Goal: Information Seeking & Learning: Learn about a topic

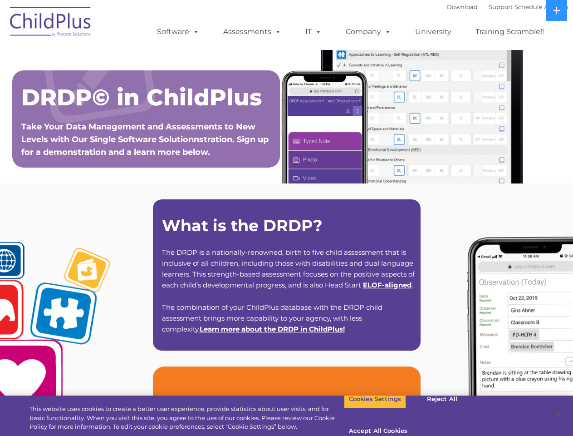
click at [286, 218] on strong "What is the DRDP?" at bounding box center [242, 226] width 161 height 20
click at [194, 31] on span at bounding box center [194, 31] width 10 height 9
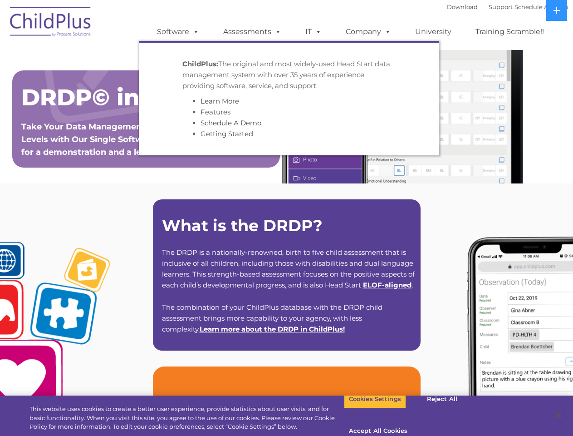
click at [276, 31] on span at bounding box center [276, 31] width 10 height 9
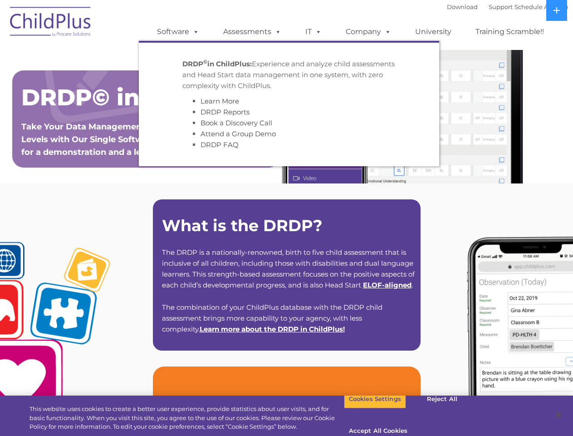
click at [314, 32] on span at bounding box center [317, 31] width 10 height 9
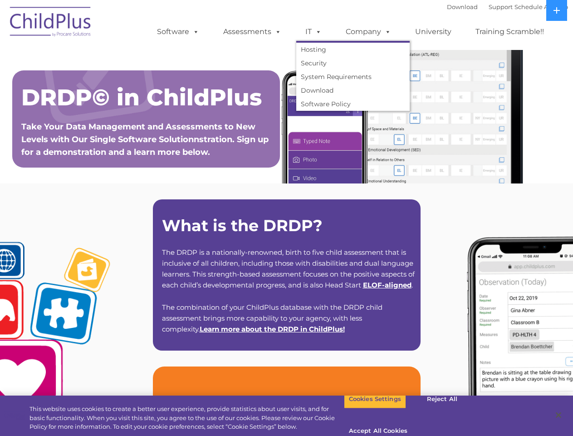
click at [317, 31] on span at bounding box center [317, 31] width 10 height 9
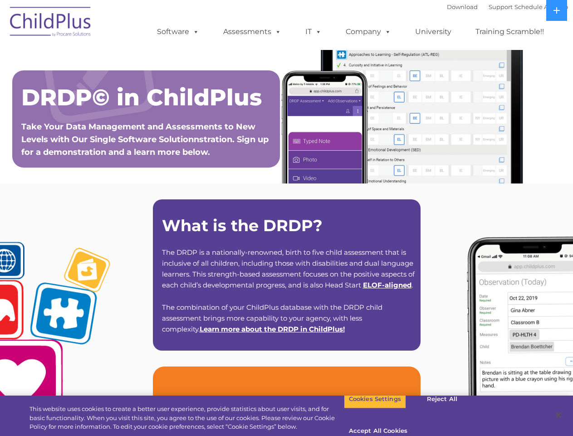
click at [368, 32] on link "Company" at bounding box center [369, 32] width 64 height 18
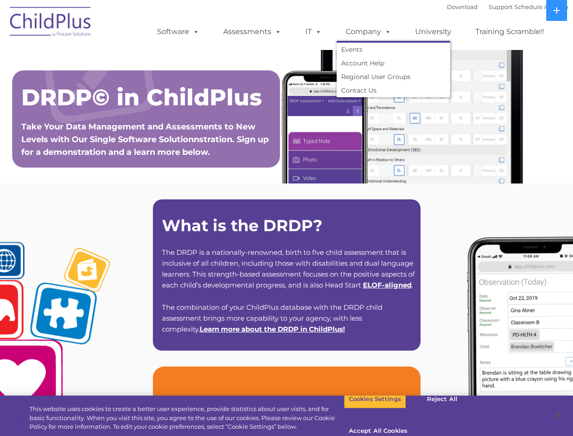
click at [386, 31] on span at bounding box center [386, 31] width 10 height 9
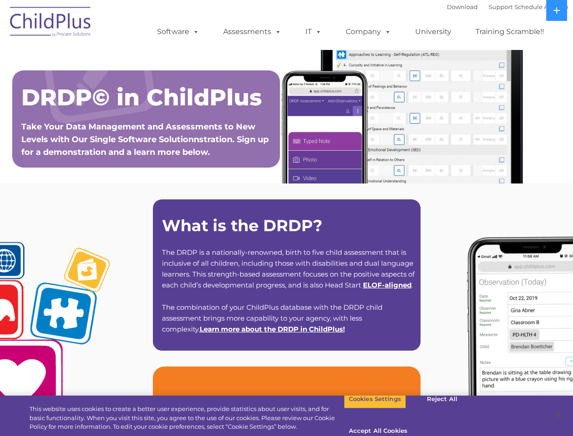
click at [557, 10] on icon at bounding box center [557, 10] width 6 height 6
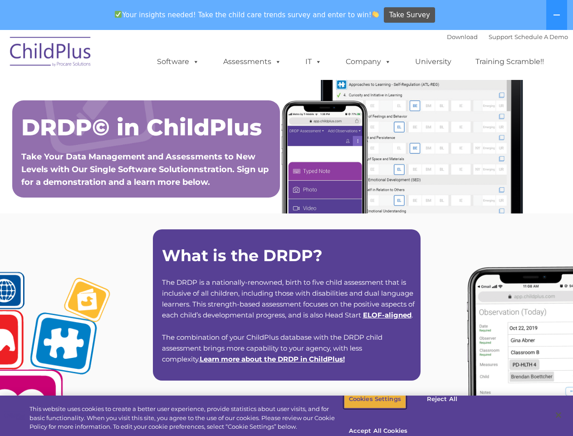
click at [368, 409] on button "Cookies Settings" at bounding box center [375, 398] width 62 height 19
